Goal: Check status: Check status

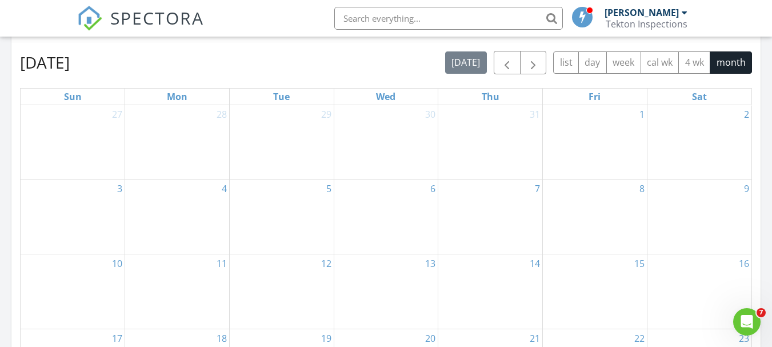
scroll to position [400, 0]
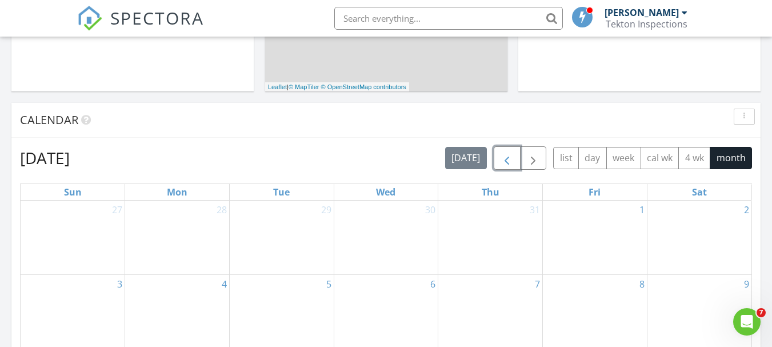
click at [502, 157] on span "button" at bounding box center [507, 158] width 14 height 14
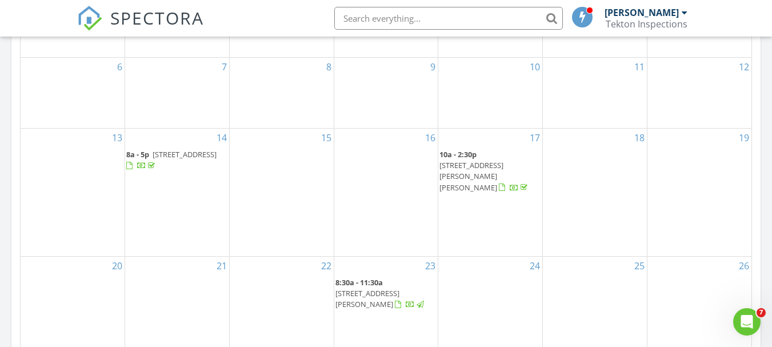
scroll to position [686, 0]
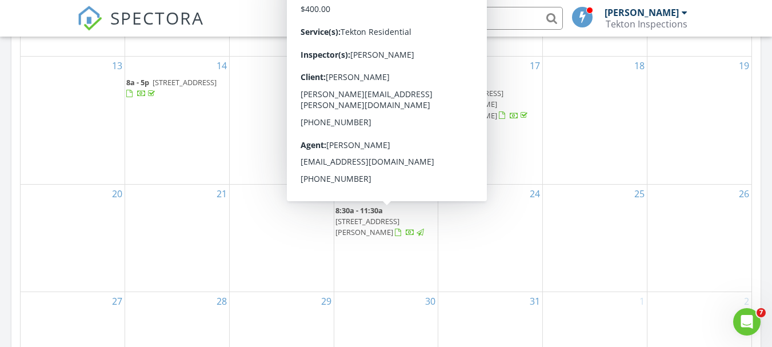
click at [380, 224] on span "1969 Brantley Cir, Clermont 34711" at bounding box center [367, 226] width 64 height 21
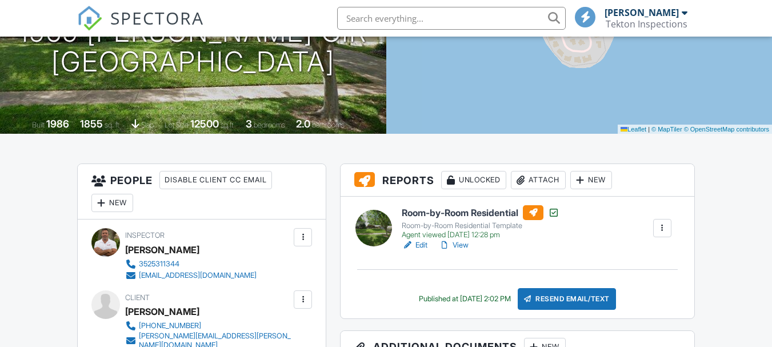
click at [462, 247] on link "View" at bounding box center [454, 244] width 30 height 11
